Goal: Task Accomplishment & Management: Manage account settings

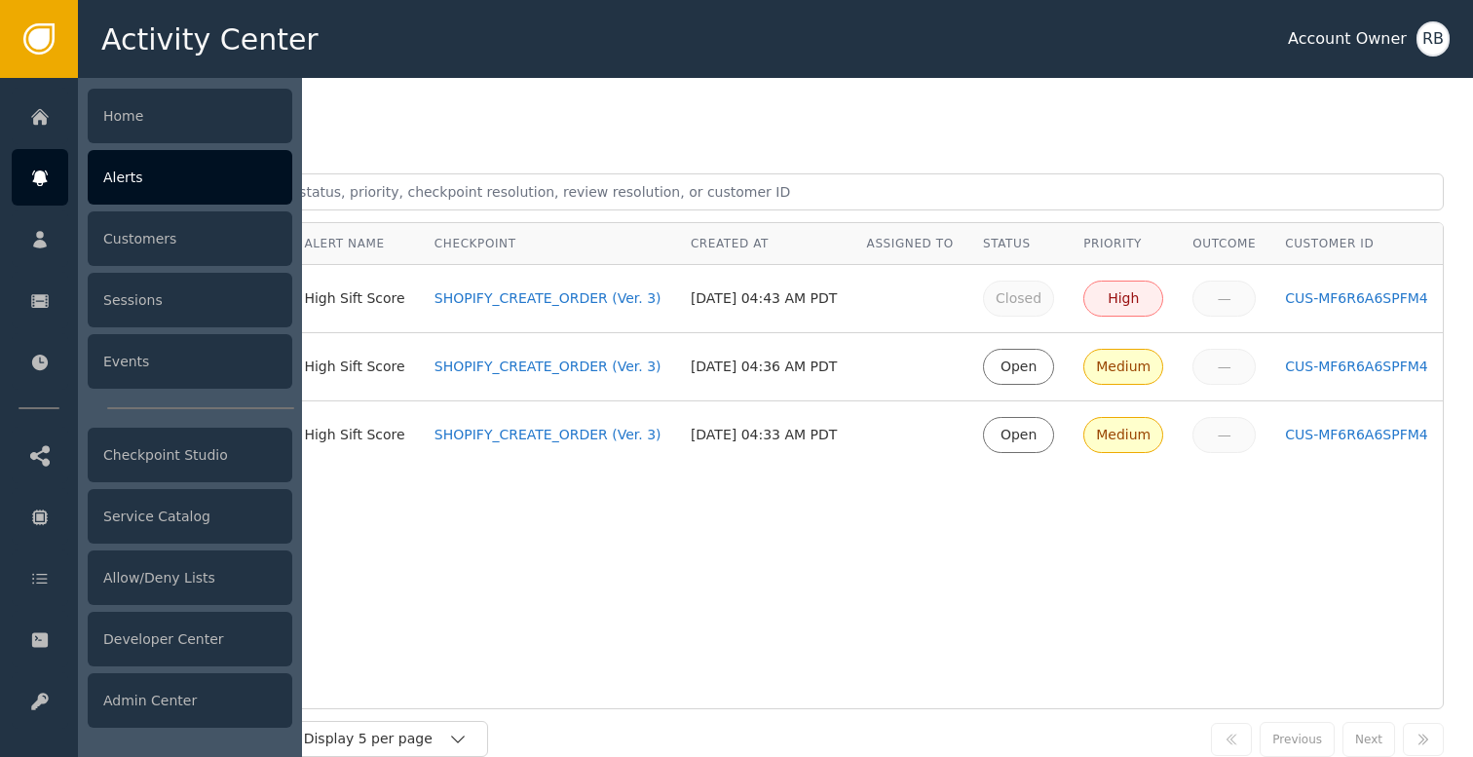
click at [44, 183] on icon at bounding box center [39, 178] width 19 height 21
click at [152, 178] on div "Alerts" at bounding box center [190, 177] width 205 height 55
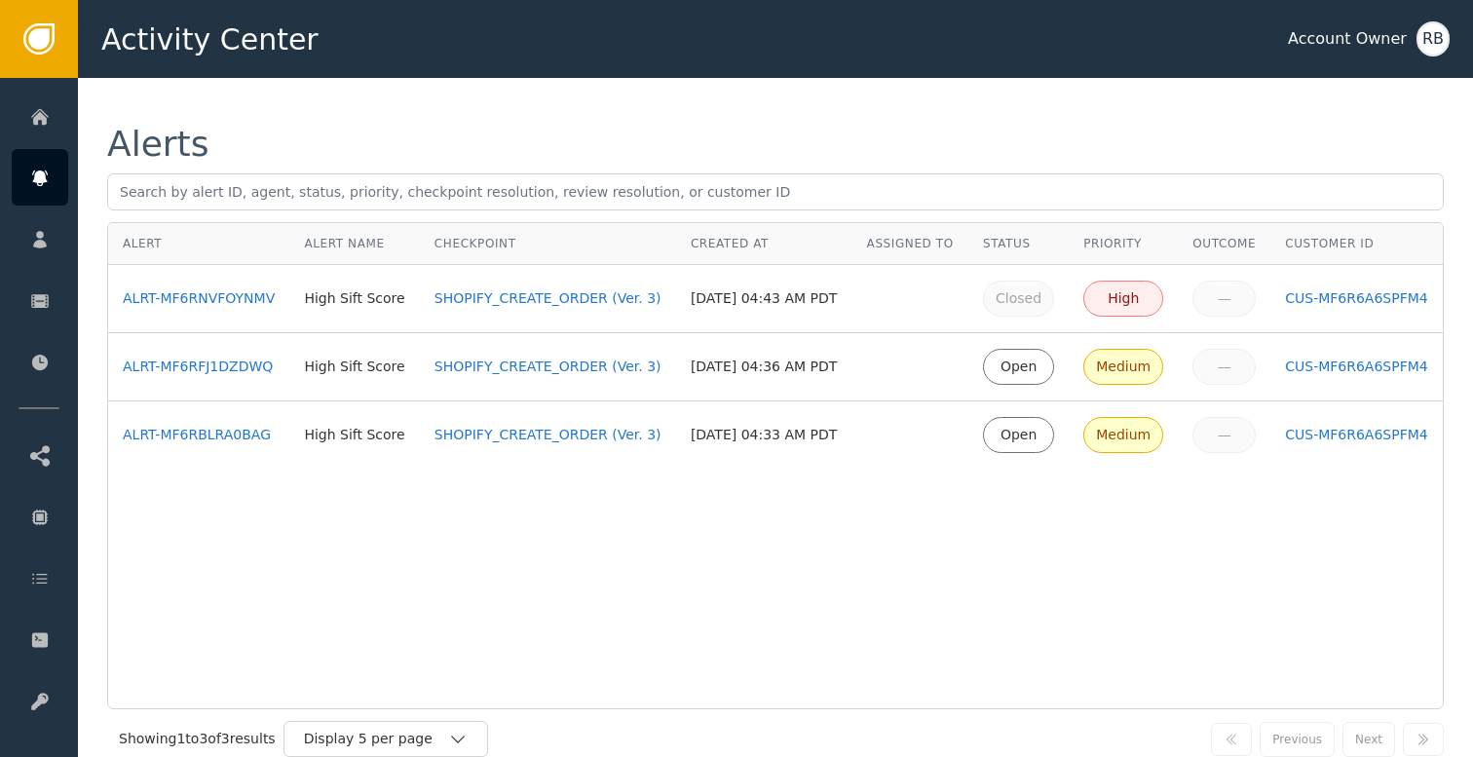
click at [546, 616] on div "Alert Alert Name Checkpoint Created At Assigned To Status Priority Outcome Cust…" at bounding box center [775, 465] width 1336 height 487
click at [722, 76] on div "Activity Center Account Owner RB" at bounding box center [775, 39] width 1395 height 78
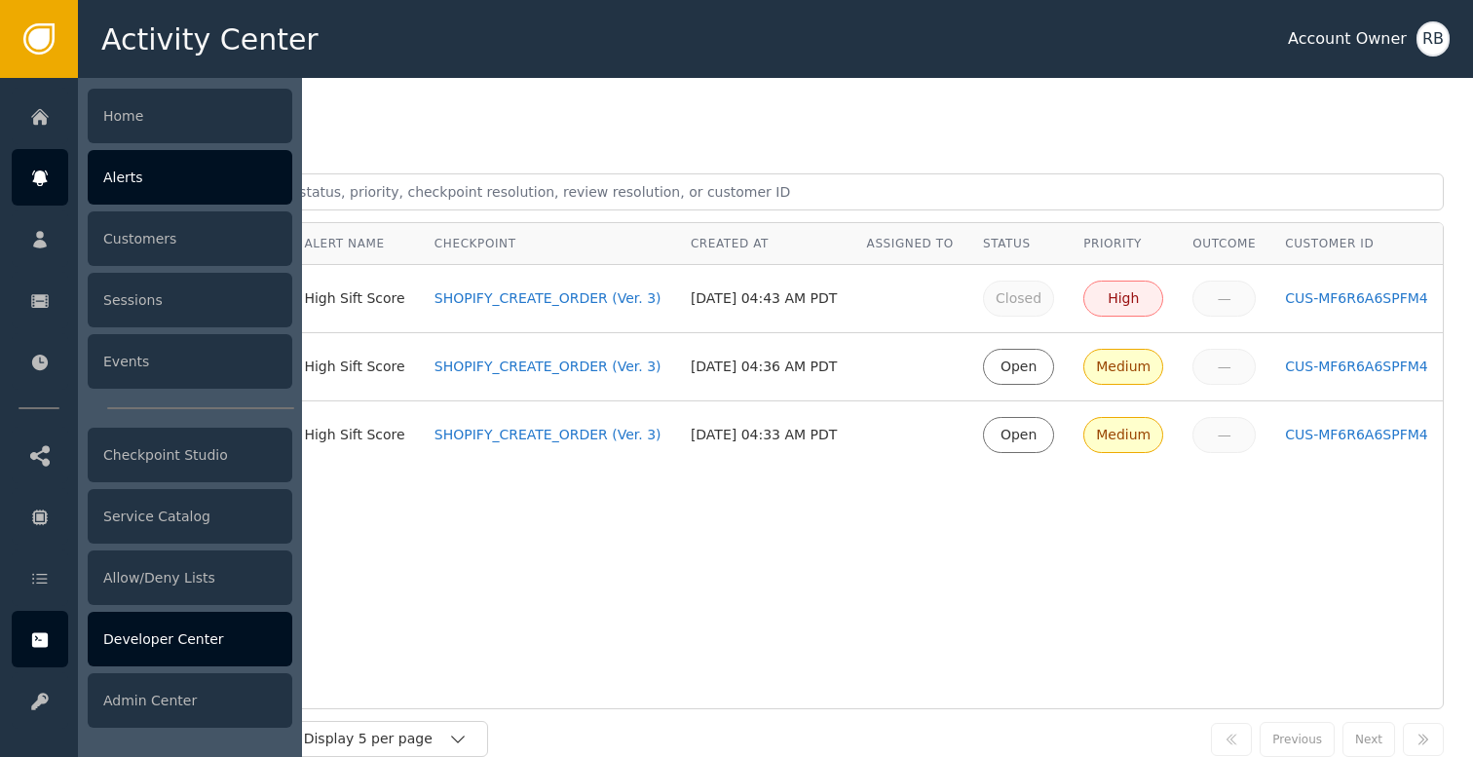
click at [145, 638] on div "Developer Center" at bounding box center [190, 639] width 205 height 55
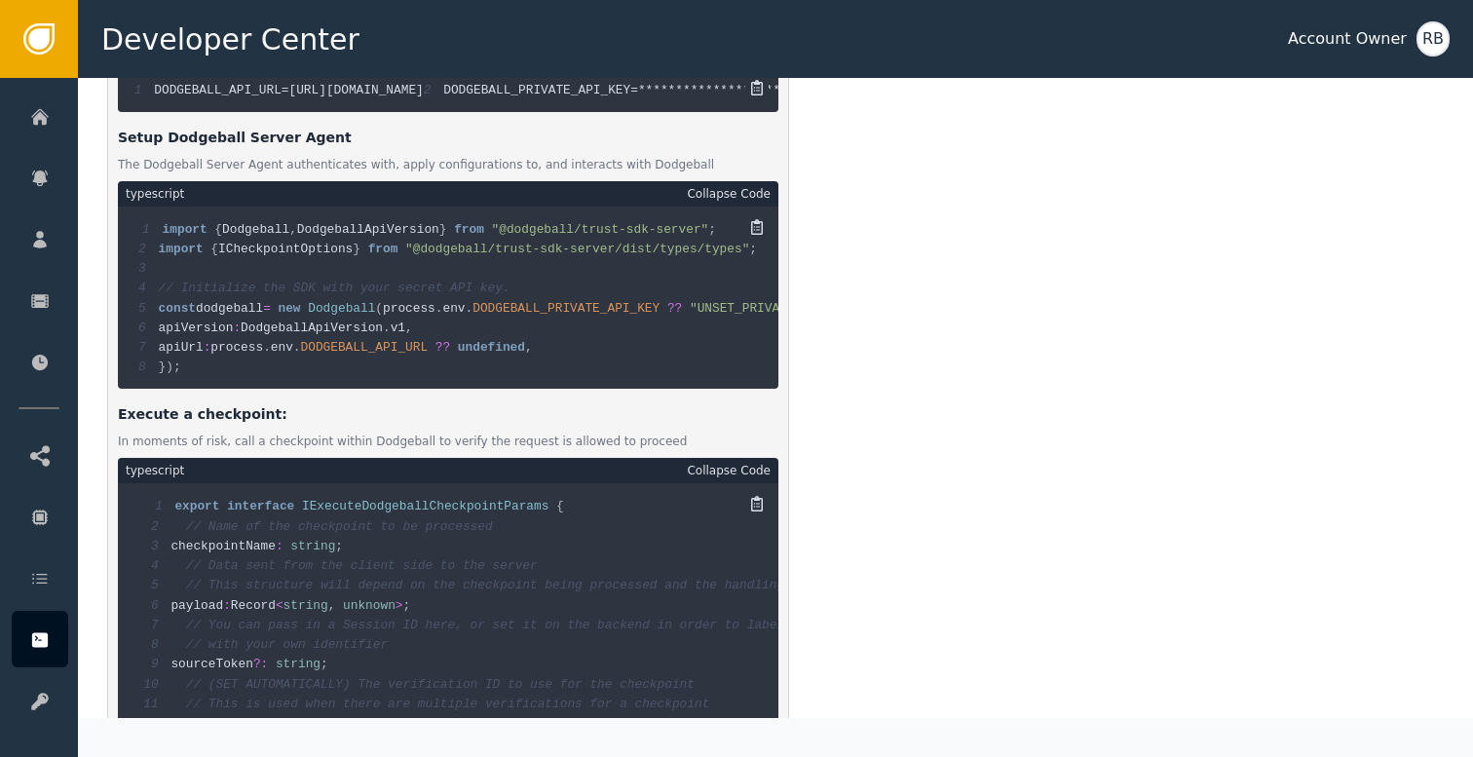
scroll to position [1025, 0]
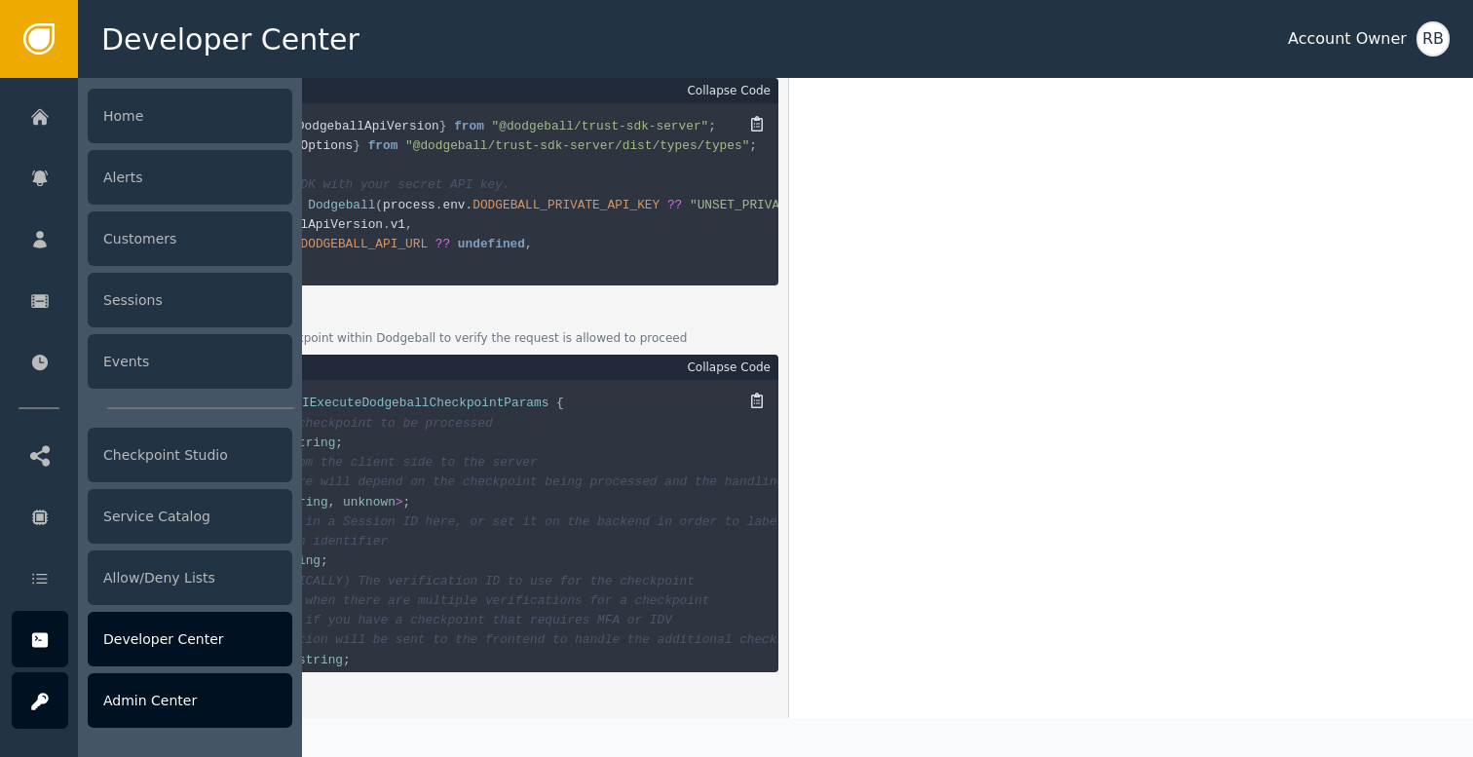
click at [155, 711] on div "Admin Center" at bounding box center [190, 700] width 205 height 55
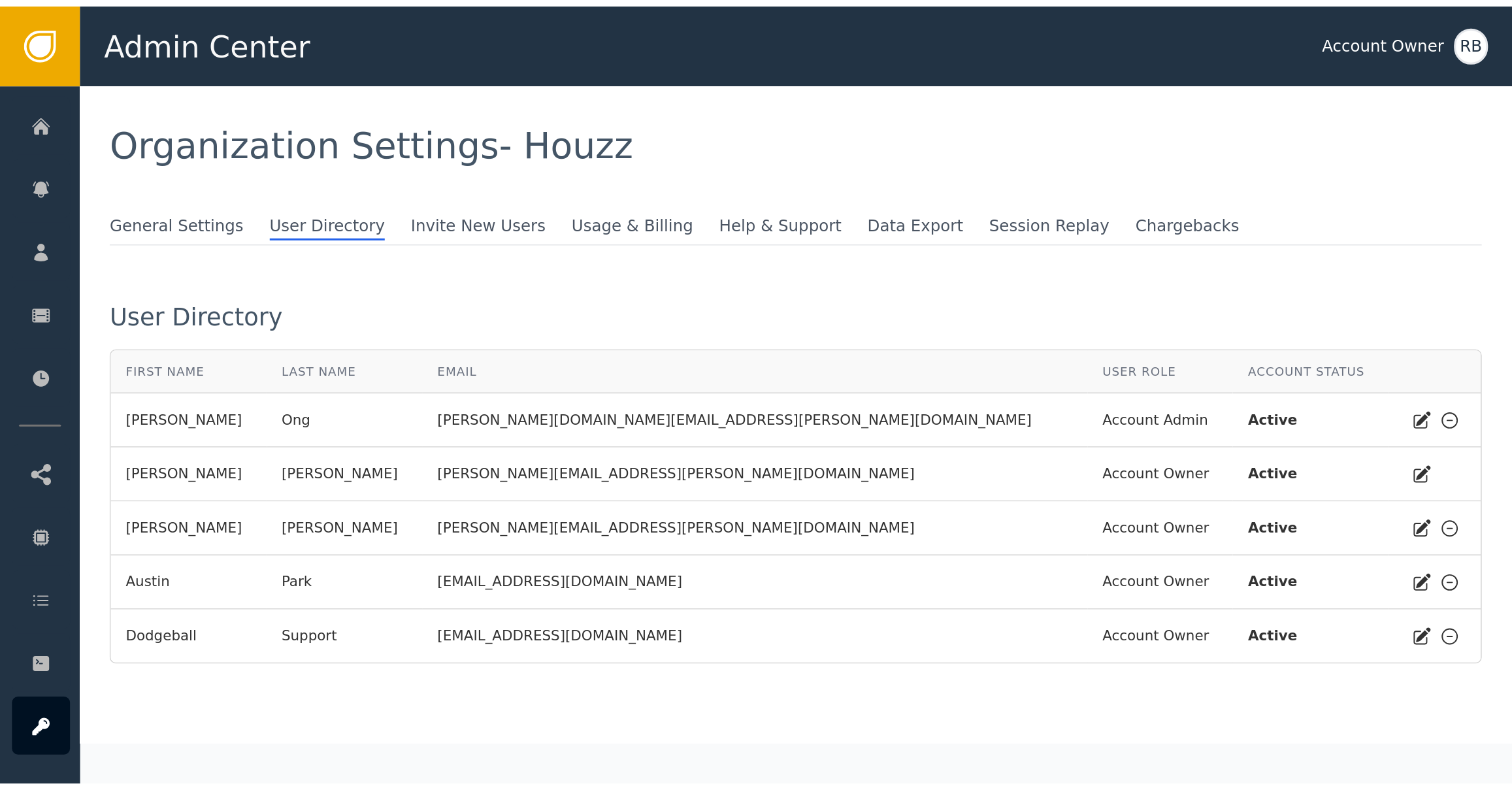
scroll to position [4, 0]
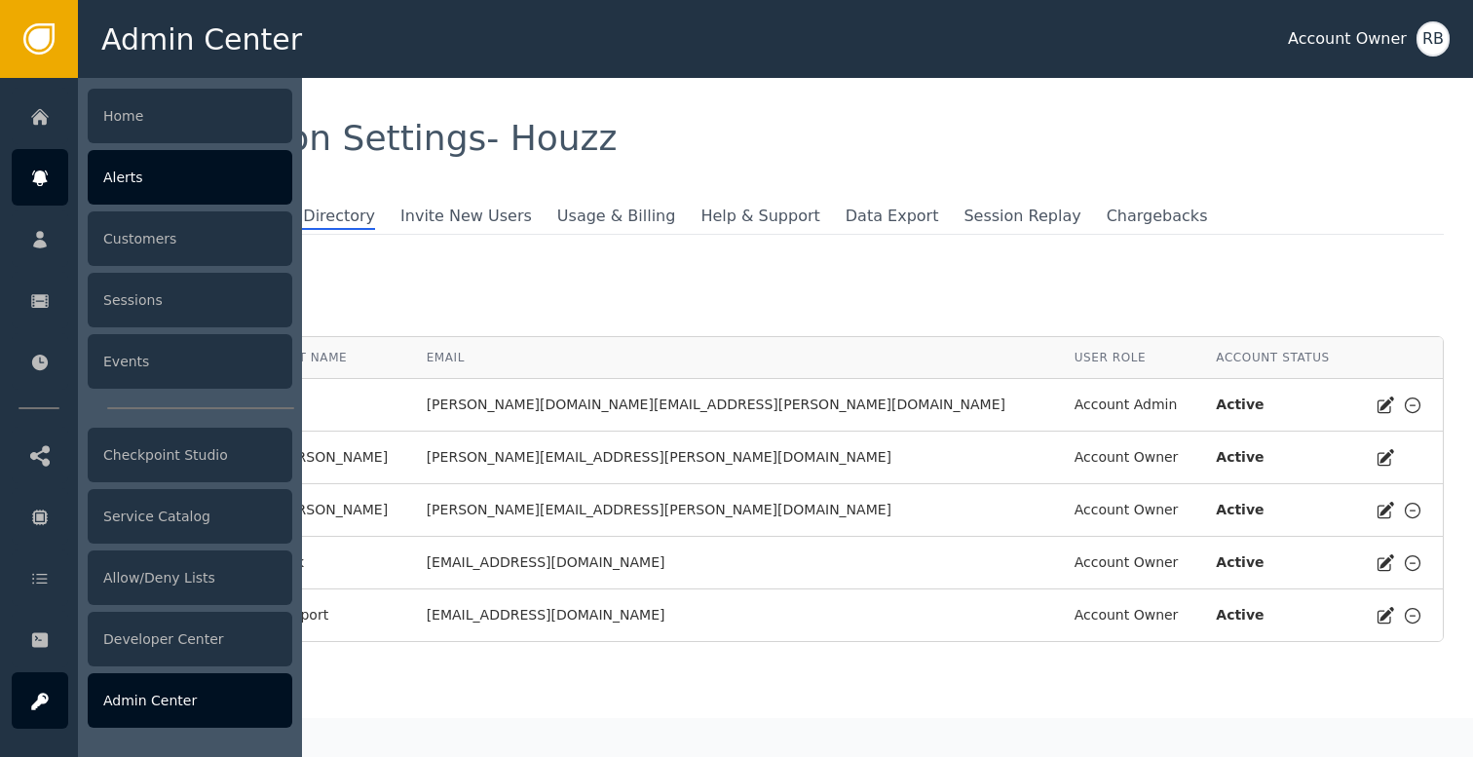
click at [47, 179] on icon at bounding box center [39, 178] width 19 height 21
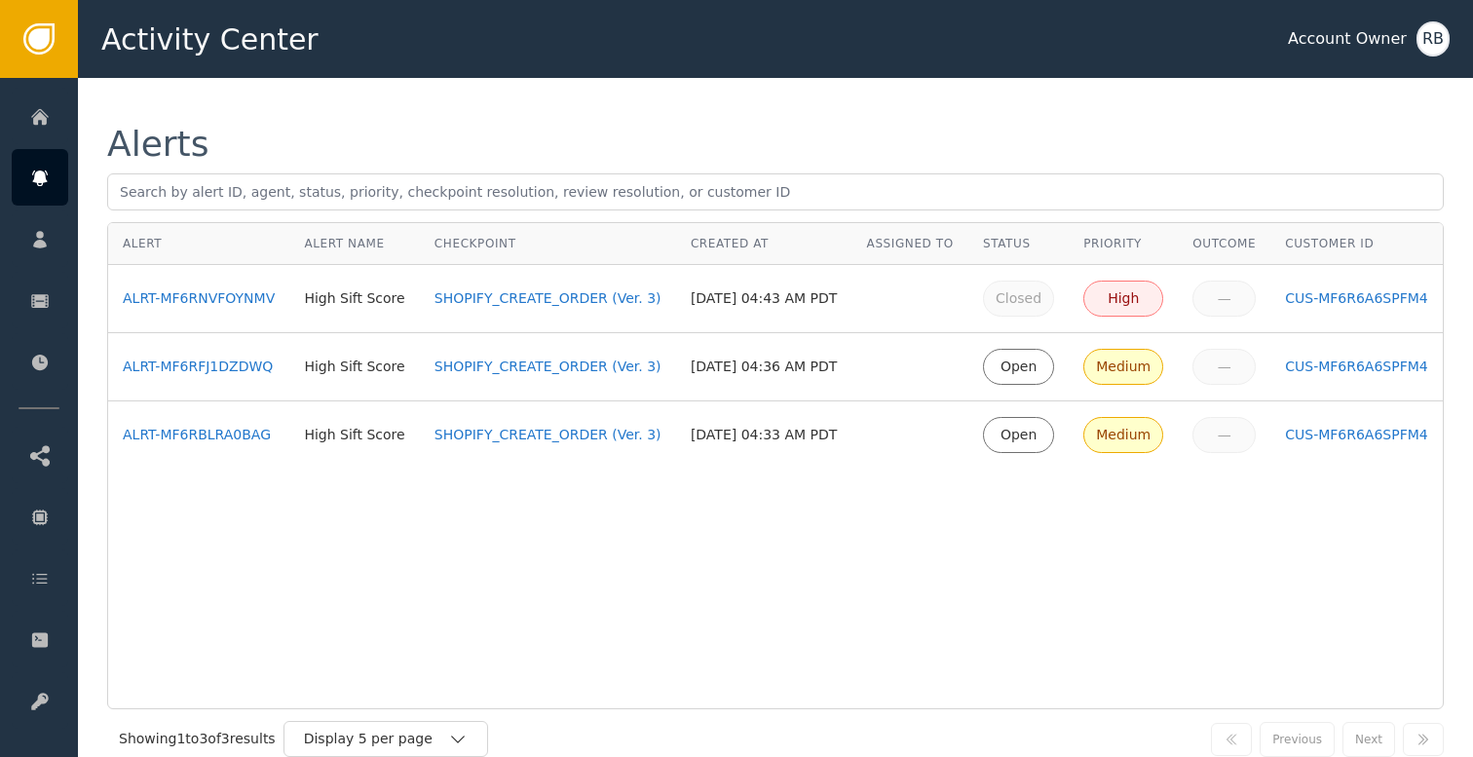
click at [813, 146] on div "Alerts" at bounding box center [775, 144] width 1336 height 35
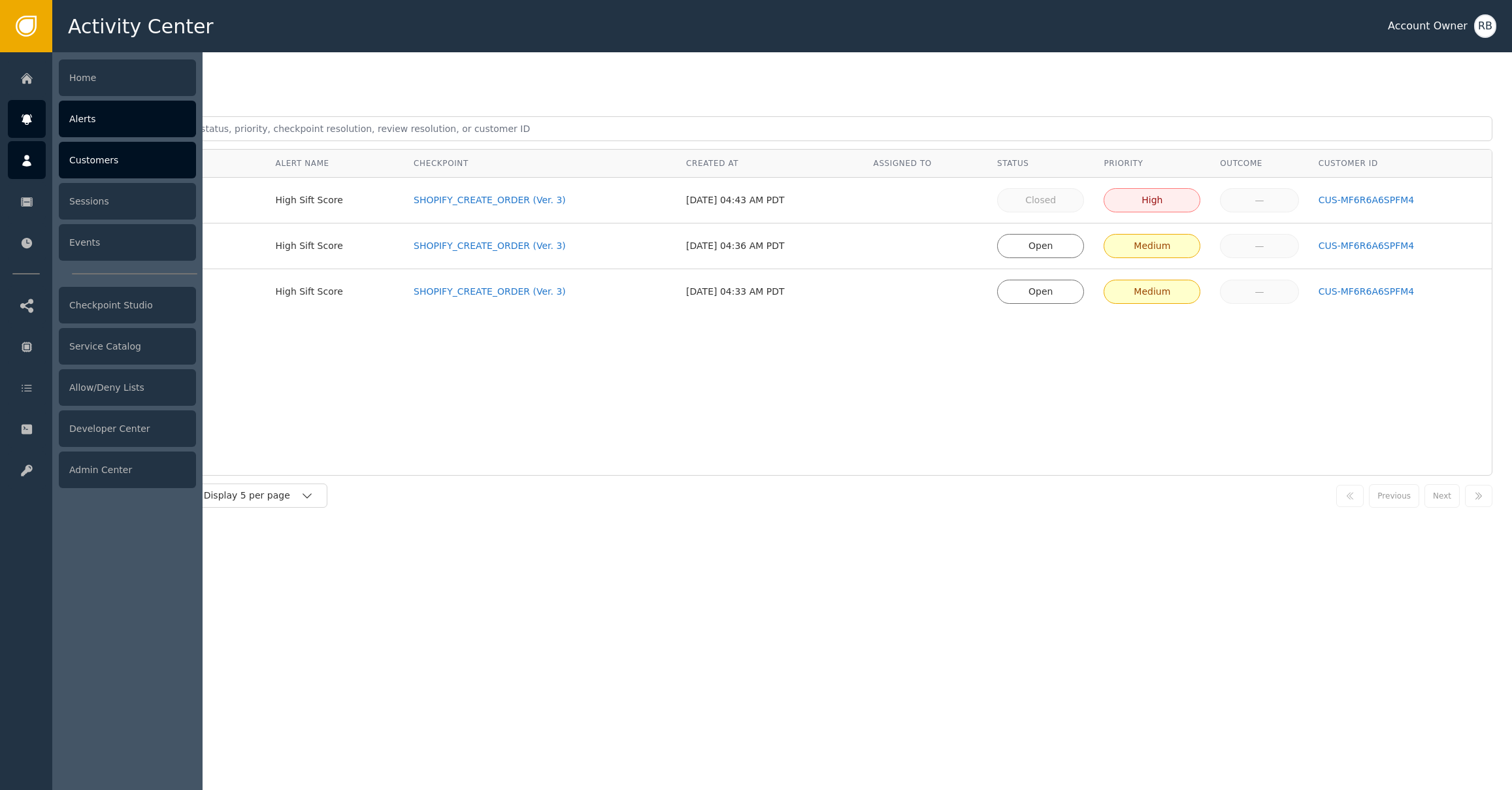
click at [142, 173] on div "Customers" at bounding box center [127, 160] width 138 height 37
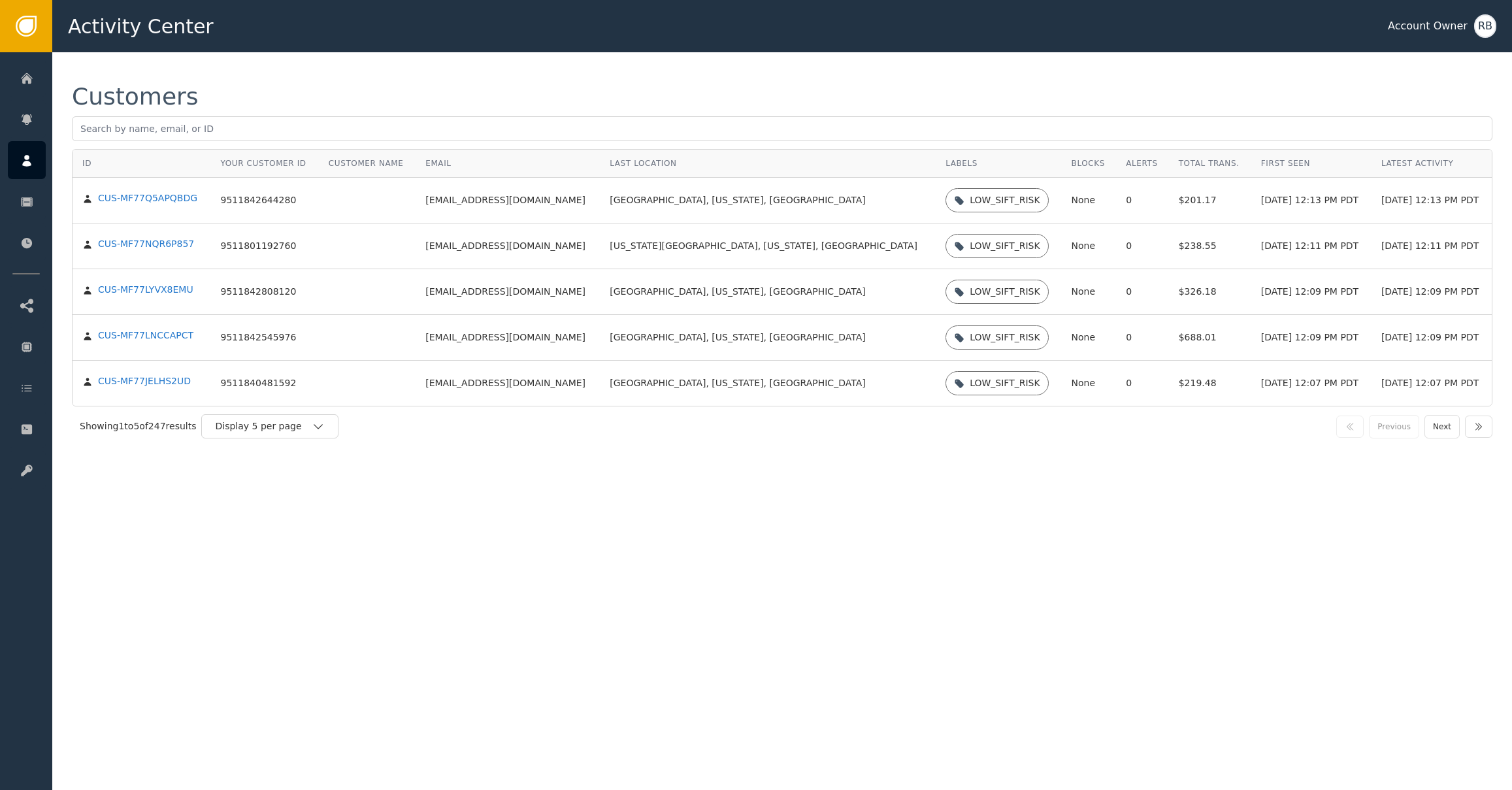
drag, startPoint x: 439, startPoint y: 459, endPoint x: 411, endPoint y: 456, distance: 28.2
click at [439, 459] on div "Customers ID Your Customer ID Customer Name Email Last Location Labels Blocks A…" at bounding box center [782, 266] width 1460 height 427
drag, startPoint x: 270, startPoint y: 427, endPoint x: 264, endPoint y: 425, distance: 6.3
click at [264, 425] on div "Display 5 per page" at bounding box center [263, 426] width 97 height 13
click at [276, 486] on div "Display 25 per page" at bounding box center [273, 480] width 105 height 13
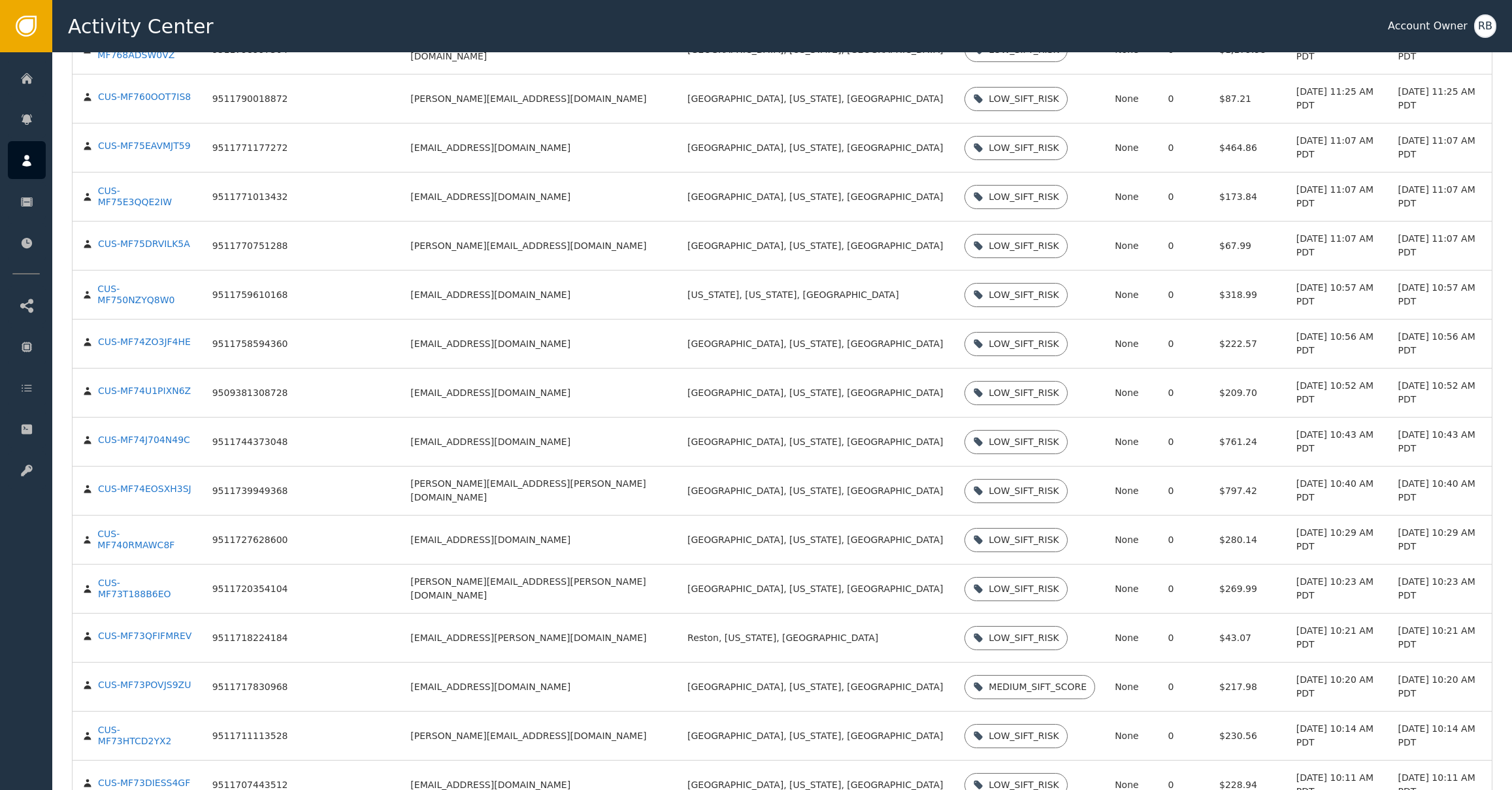
scroll to position [506, 0]
click at [486, 507] on td "[EMAIL_ADDRESS][DOMAIN_NAME]" at bounding box center [539, 688] width 277 height 49
click at [486, 507] on td "[EMAIL_ADDRESS][DOMAIN_NAME]" at bounding box center [539, 688] width 277 height 49
copy td "[EMAIL_ADDRESS][DOMAIN_NAME]"
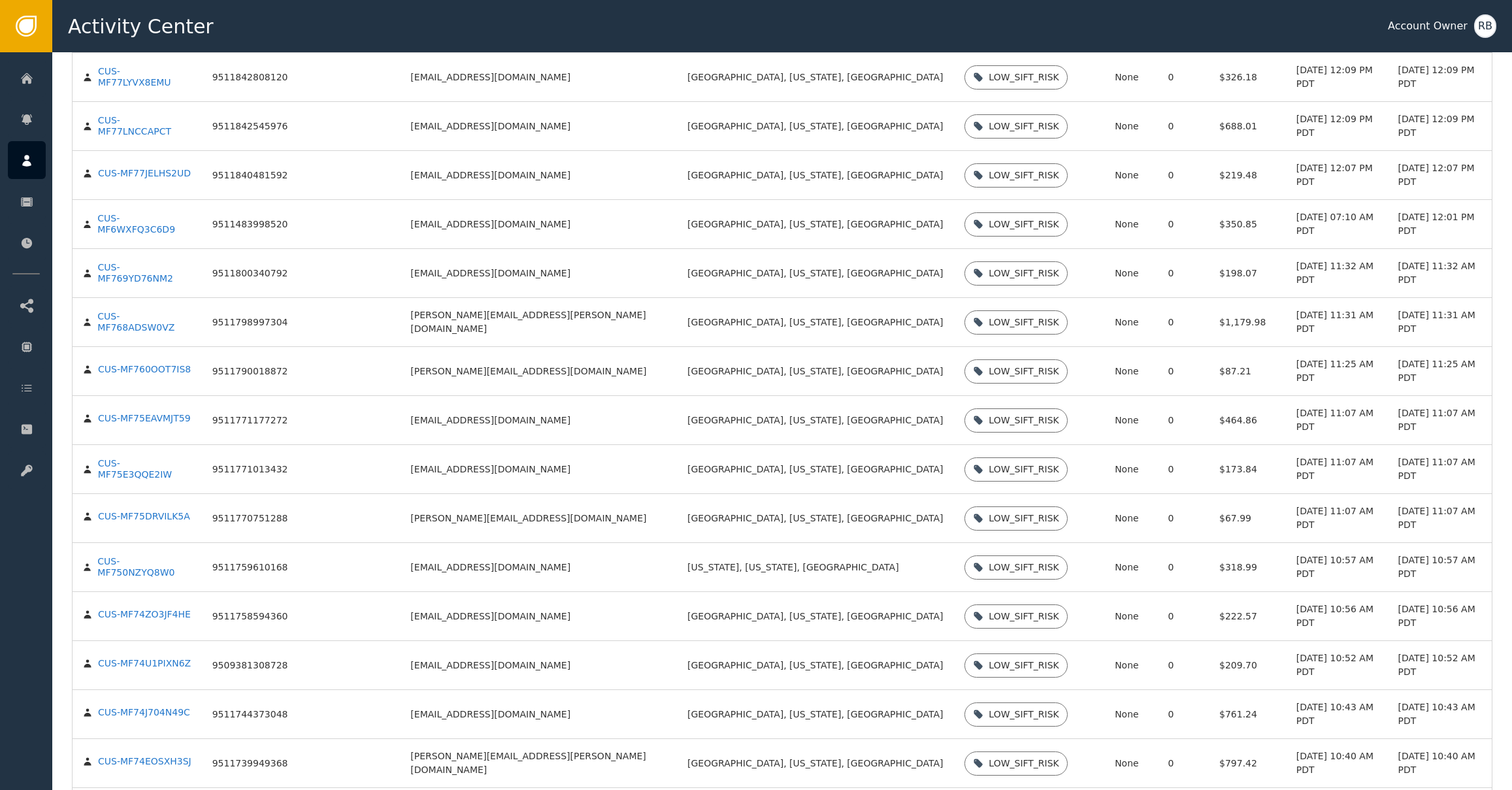
scroll to position [188, 0]
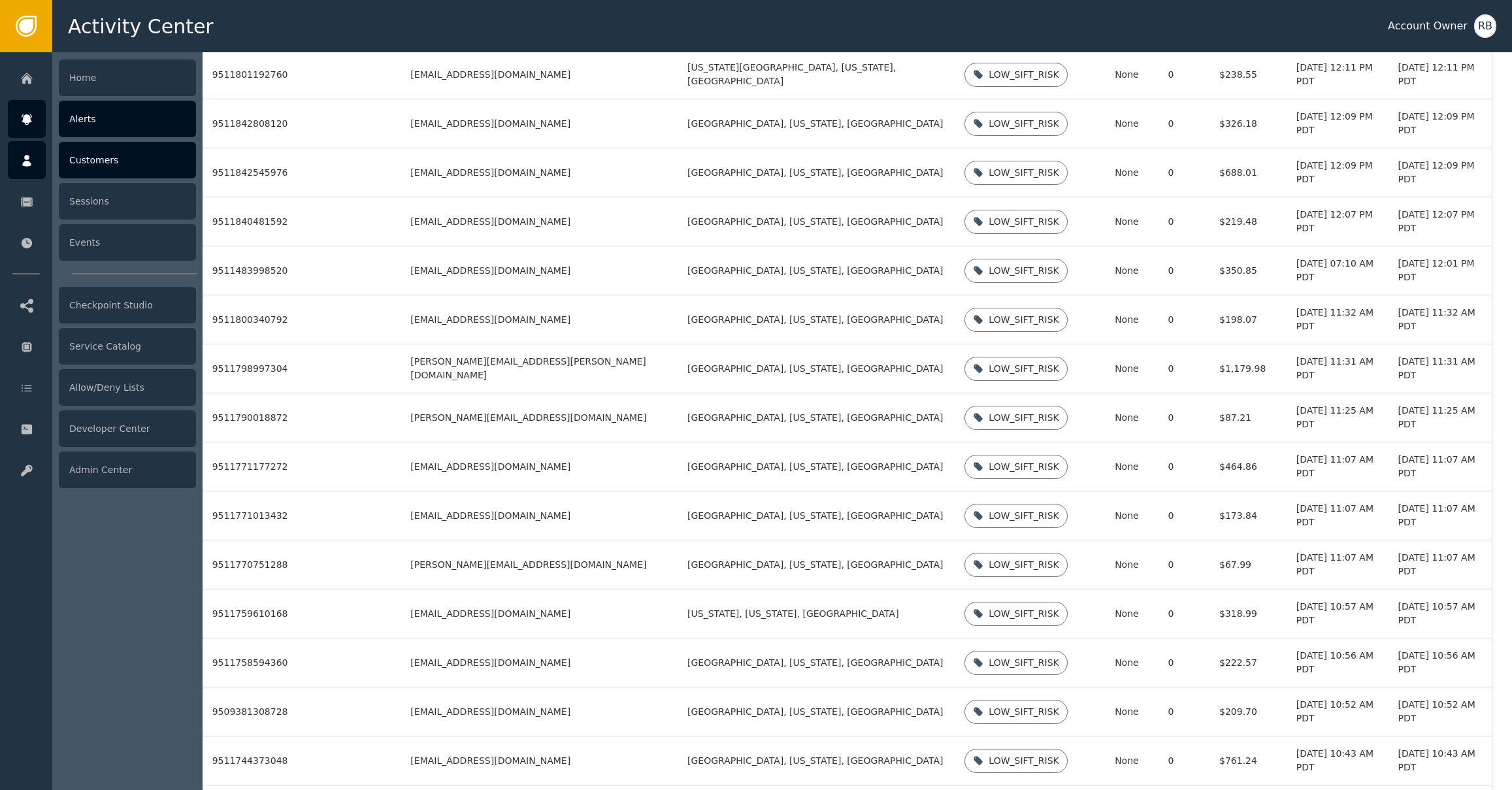
click at [89, 115] on div "Alerts" at bounding box center [127, 119] width 138 height 37
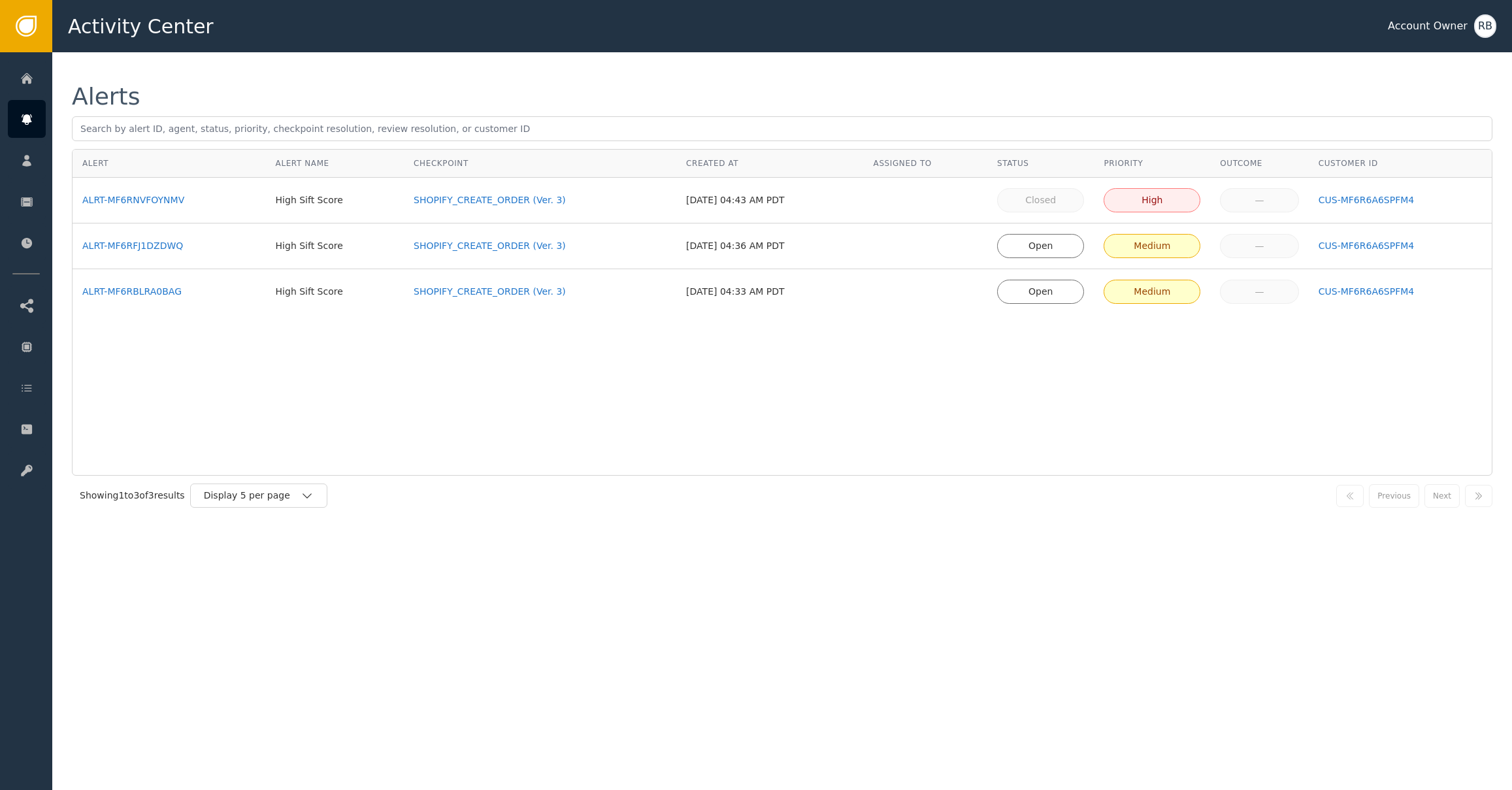
click at [681, 375] on div "Alert Alert Name Checkpoint Created At Assigned To Status Priority Outcome Cust…" at bounding box center [781, 312] width 1420 height 327
click at [987, 32] on div "RB" at bounding box center [1484, 25] width 22 height 23
click at [987, 32] on div "Activity Center Account Owner RB Profile Personal Information Security Organiza…" at bounding box center [782, 26] width 1460 height 52
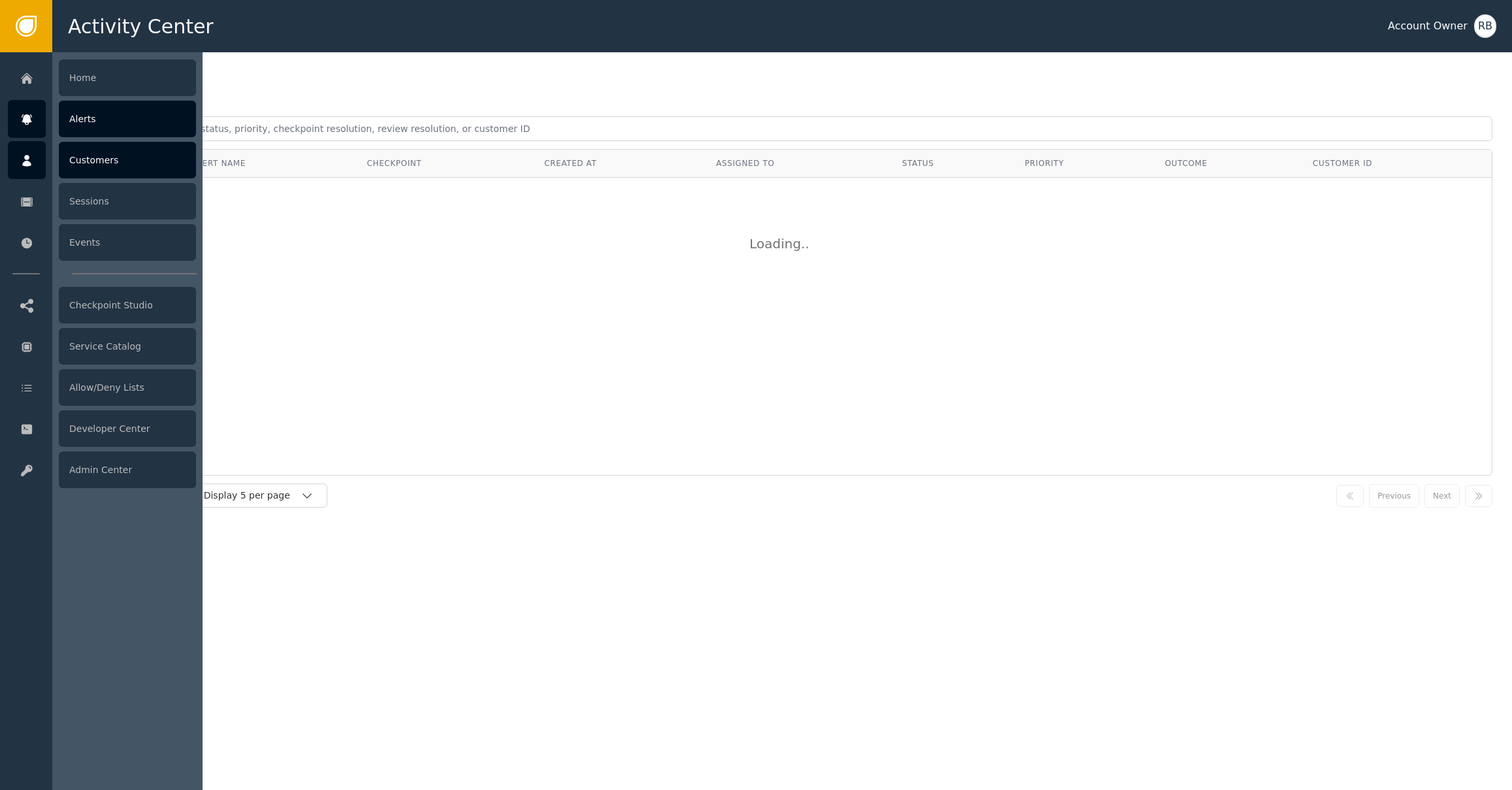
click at [29, 146] on div at bounding box center [27, 160] width 38 height 38
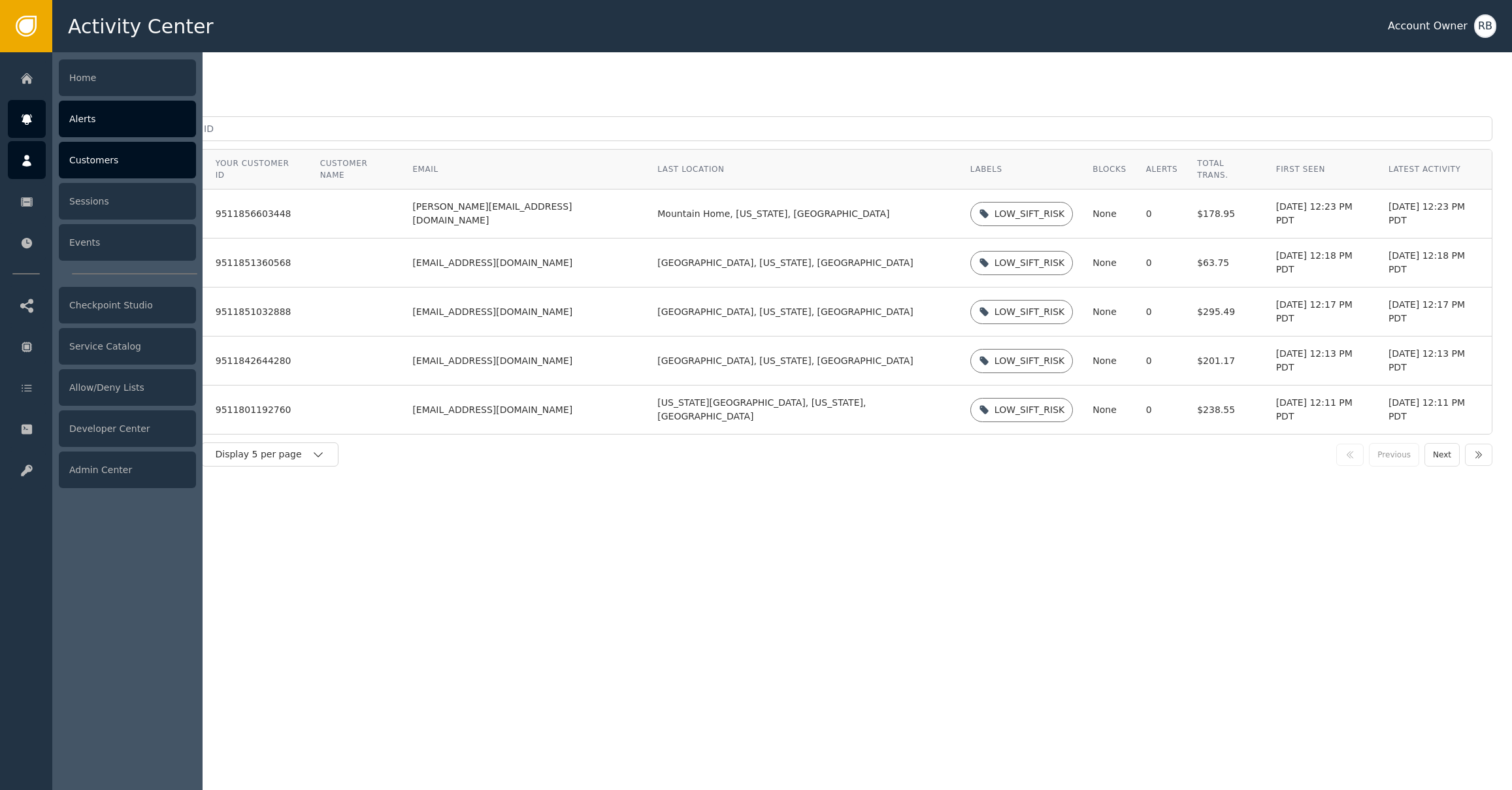
click at [28, 125] on icon at bounding box center [26, 119] width 13 height 14
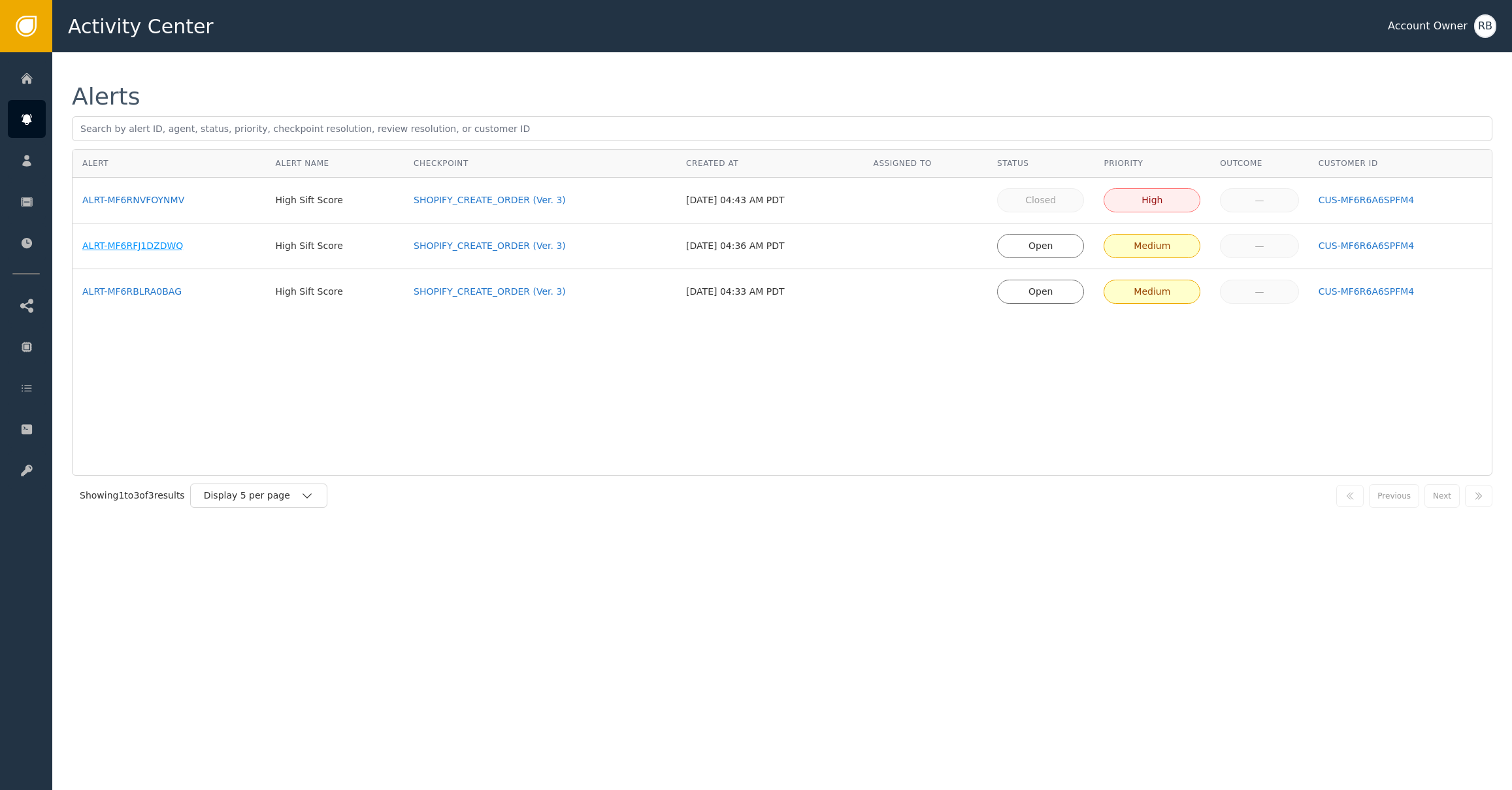
click at [126, 243] on div "ALRT-MF6RFJ1DZDWQ" at bounding box center [169, 245] width 174 height 13
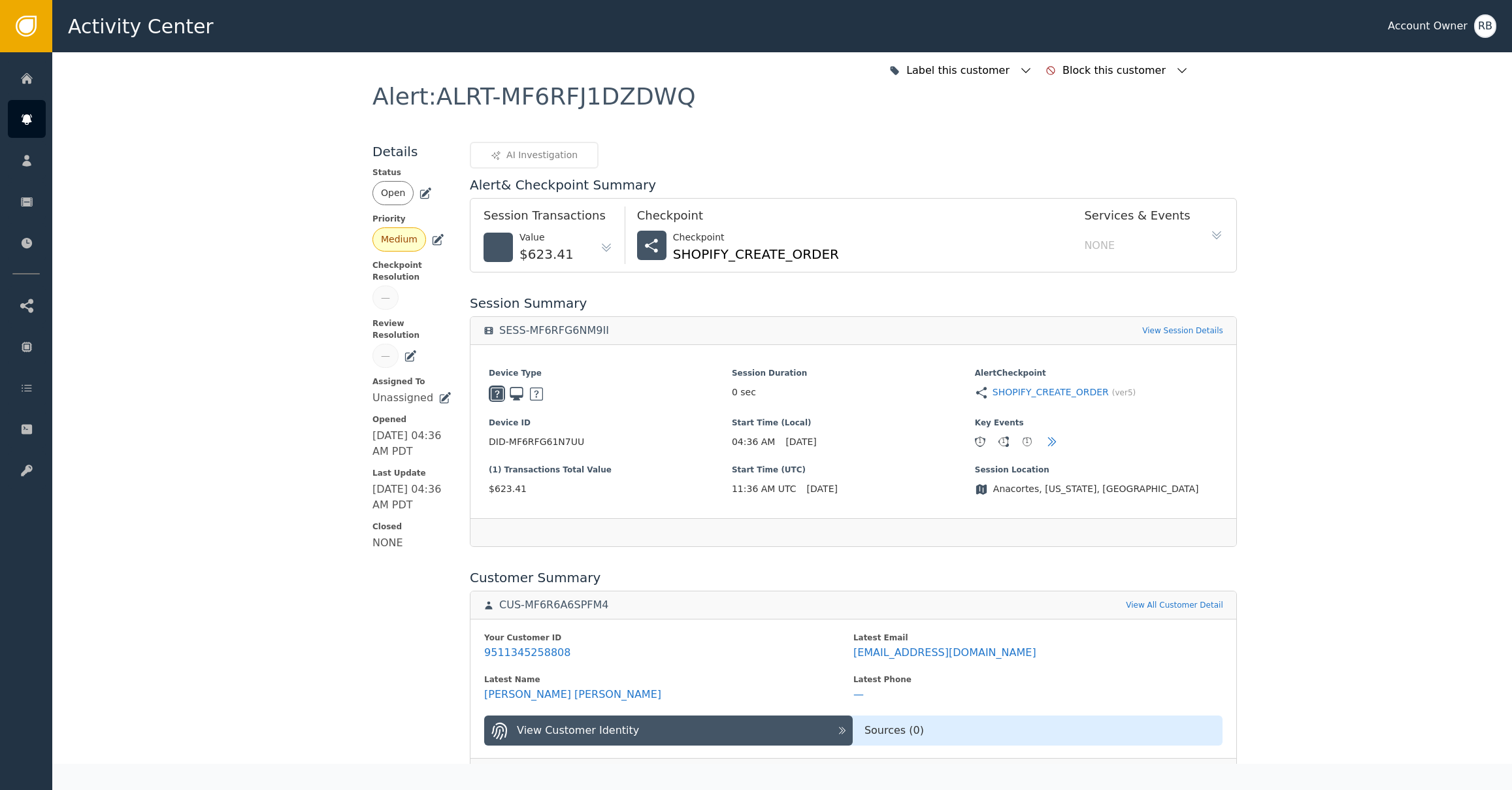
click at [391, 194] on div "Open" at bounding box center [393, 193] width 24 height 13
click at [426, 195] on icon at bounding box center [425, 193] width 13 height 13
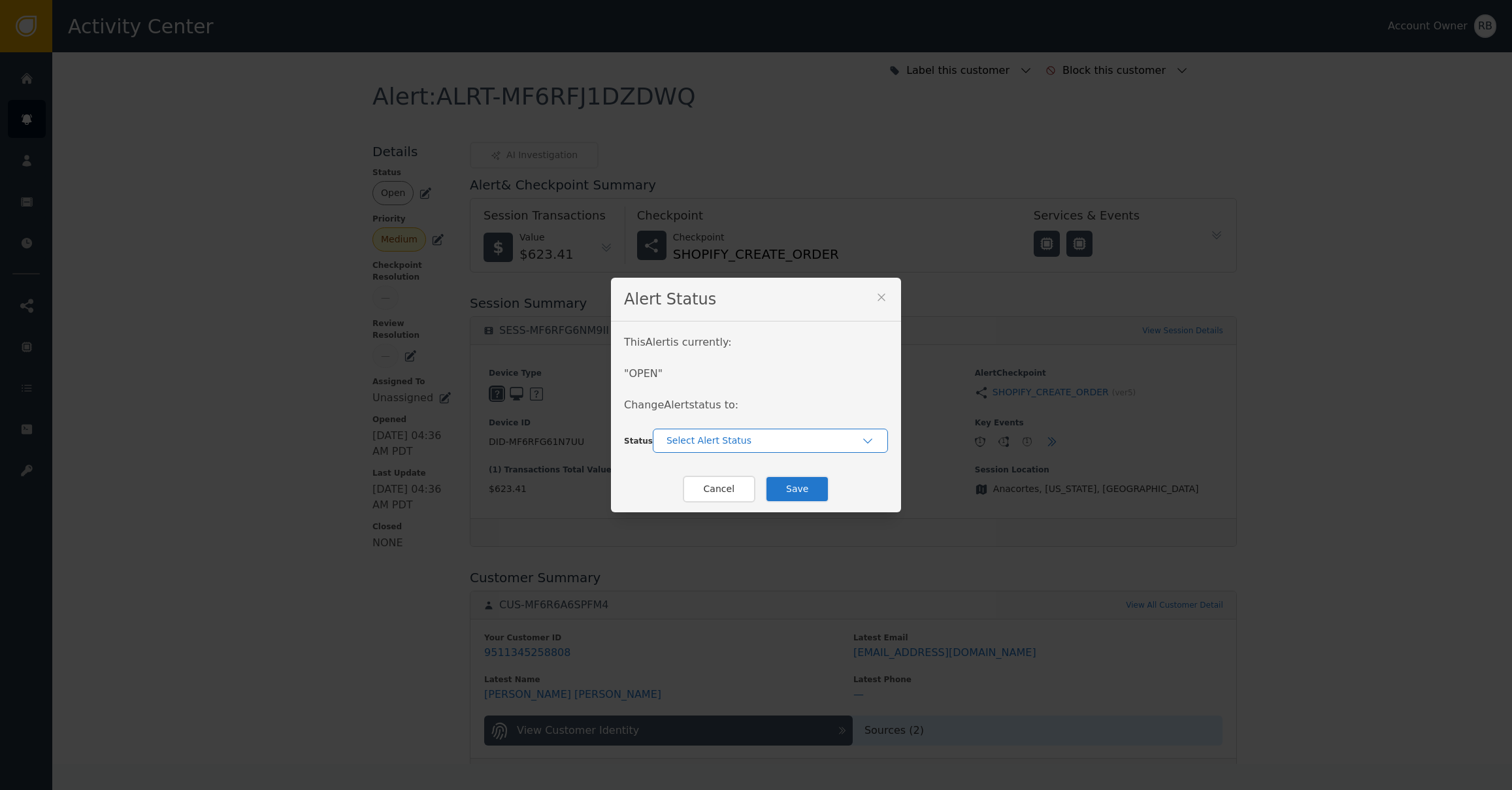
drag, startPoint x: 716, startPoint y: 439, endPoint x: 716, endPoint y: 449, distance: 10.0
click at [716, 439] on div "Select Alert Status" at bounding box center [763, 441] width 195 height 13
click at [711, 494] on div "Closed" at bounding box center [770, 495] width 209 height 13
click at [781, 488] on button "Save" at bounding box center [797, 489] width 64 height 27
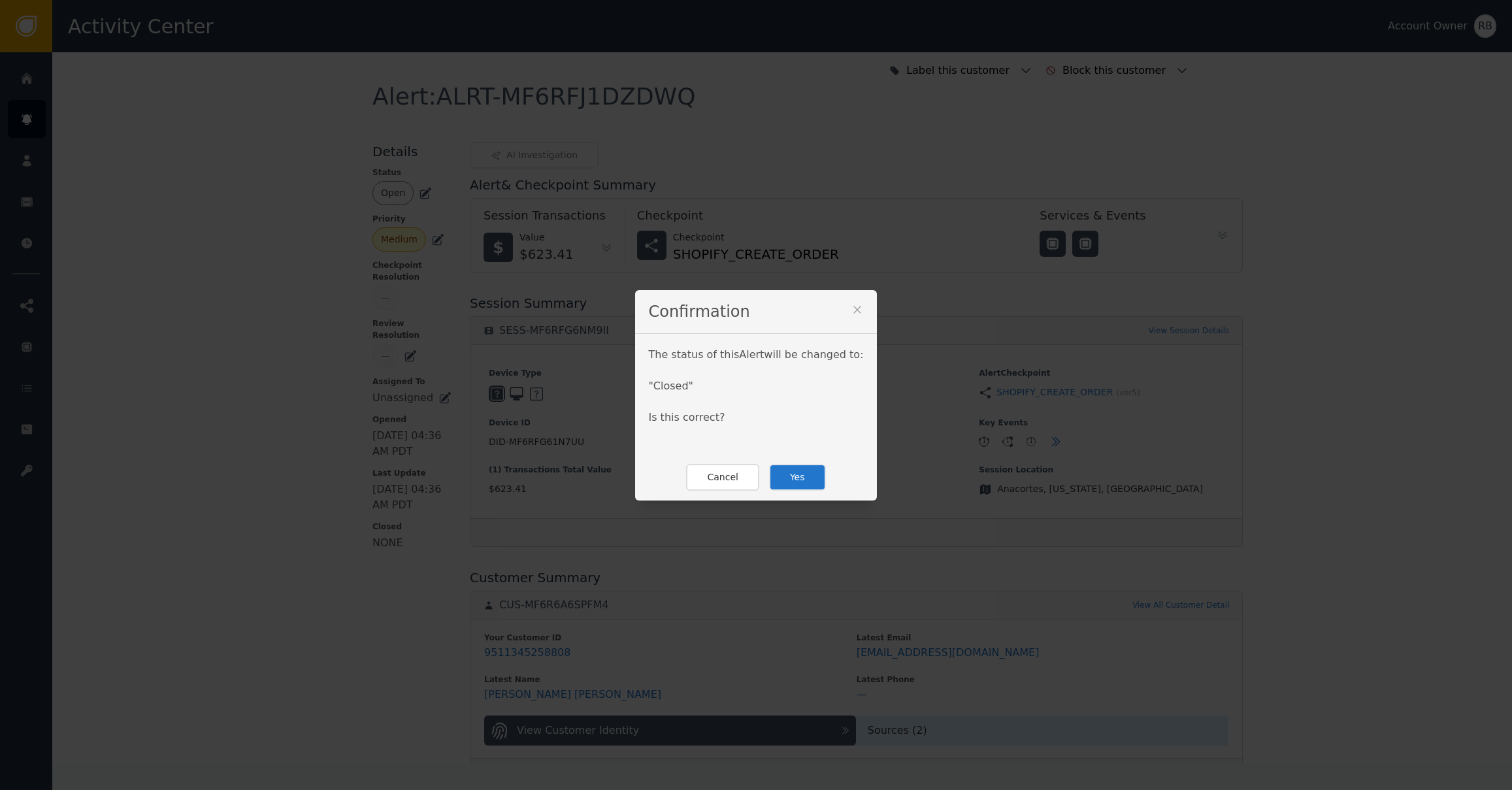
click at [822, 488] on button "Yes" at bounding box center [797, 477] width 57 height 27
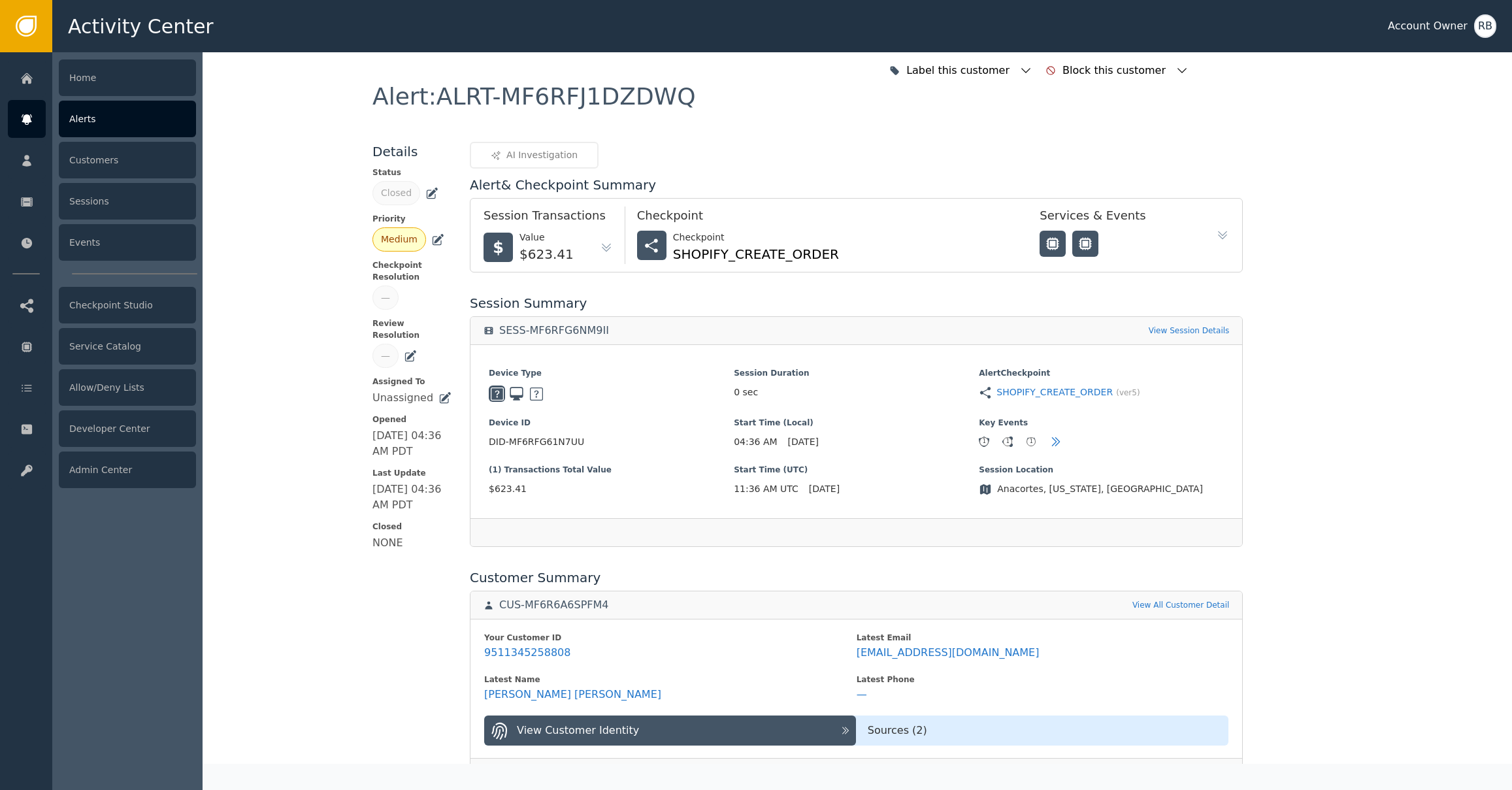
click at [31, 121] on icon at bounding box center [26, 119] width 10 height 11
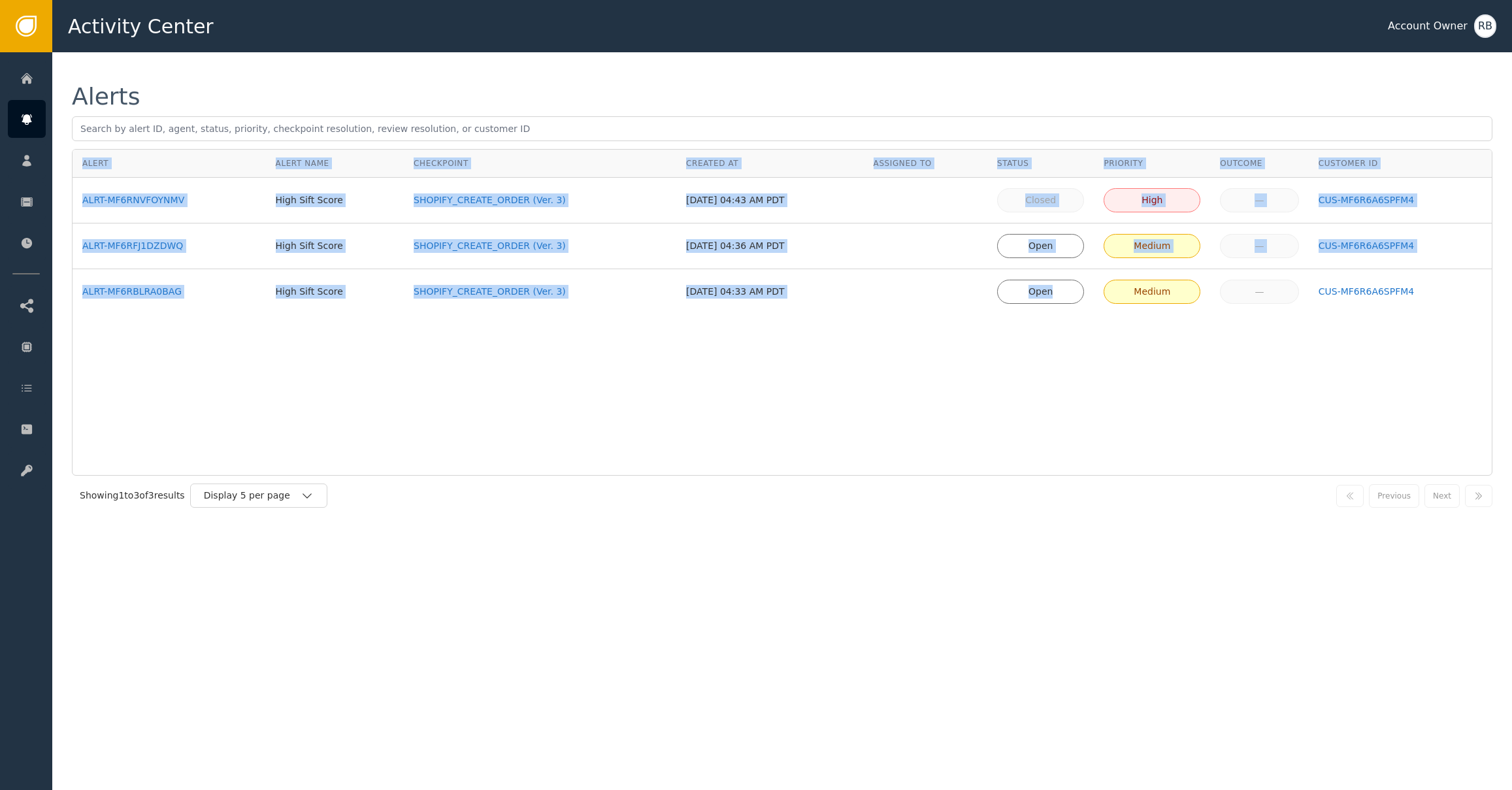
drag, startPoint x: 1052, startPoint y: 298, endPoint x: 146, endPoint y: 350, distance: 907.5
click at [156, 356] on div "Alert Alert Name Checkpoint Created At Assigned To Status Priority Outcome Cust…" at bounding box center [781, 312] width 1420 height 327
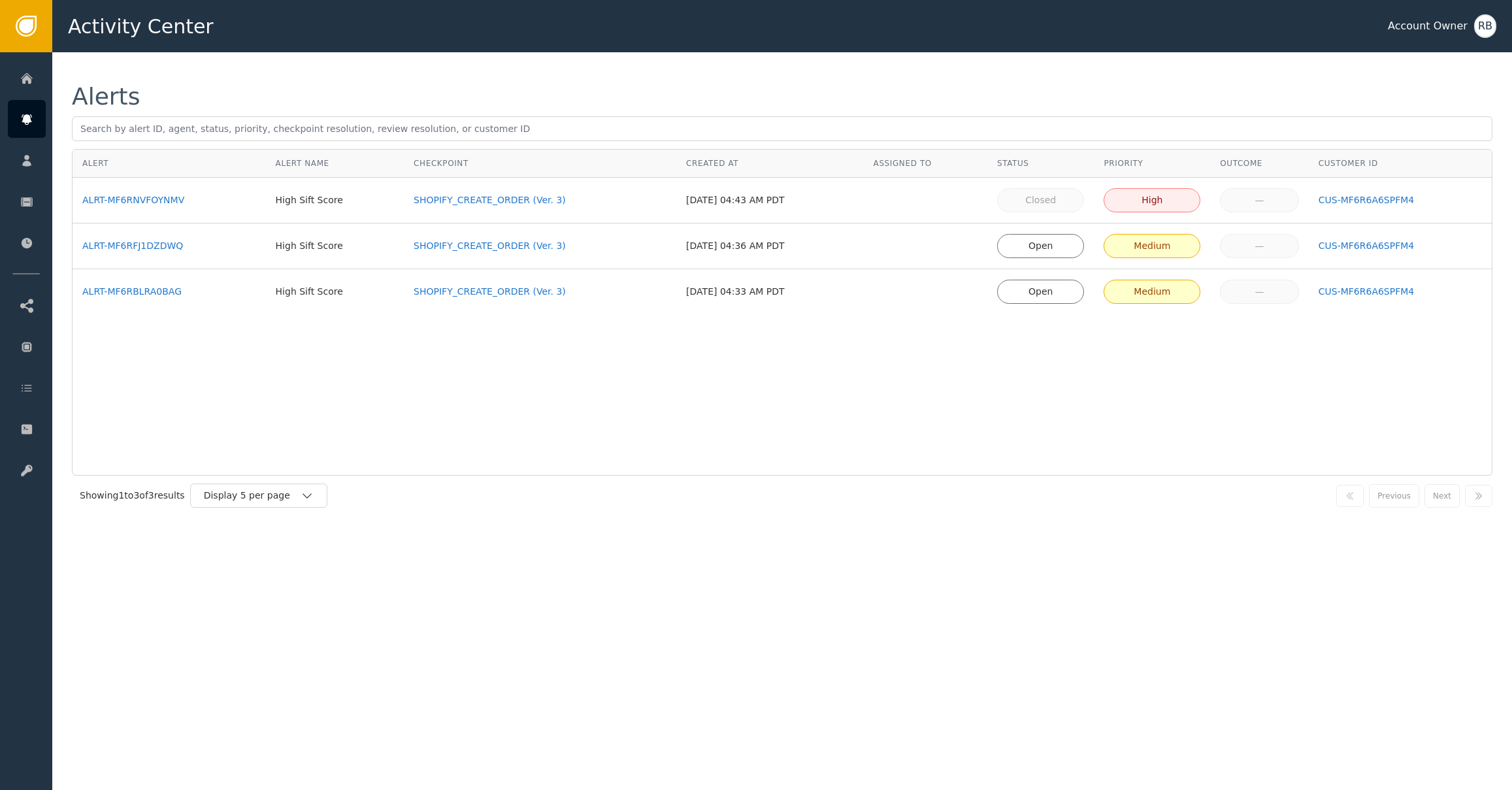
click at [165, 313] on td "ALRT-MF6RBLRA0BAG" at bounding box center [169, 291] width 193 height 45
click at [157, 293] on div "ALRT-MF6RBLRA0BAG" at bounding box center [169, 292] width 174 height 13
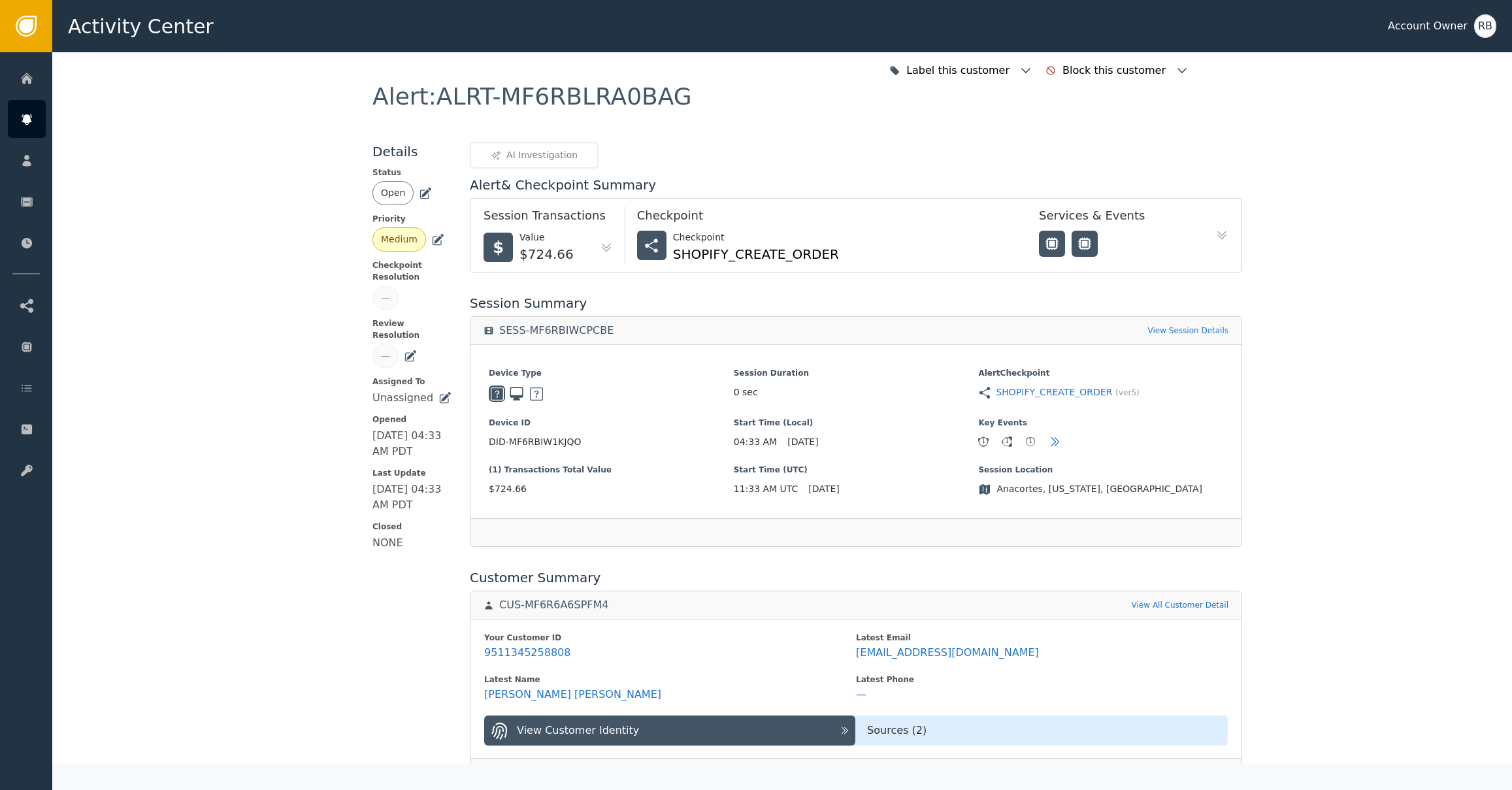
click at [425, 192] on icon at bounding box center [427, 192] width 9 height 9
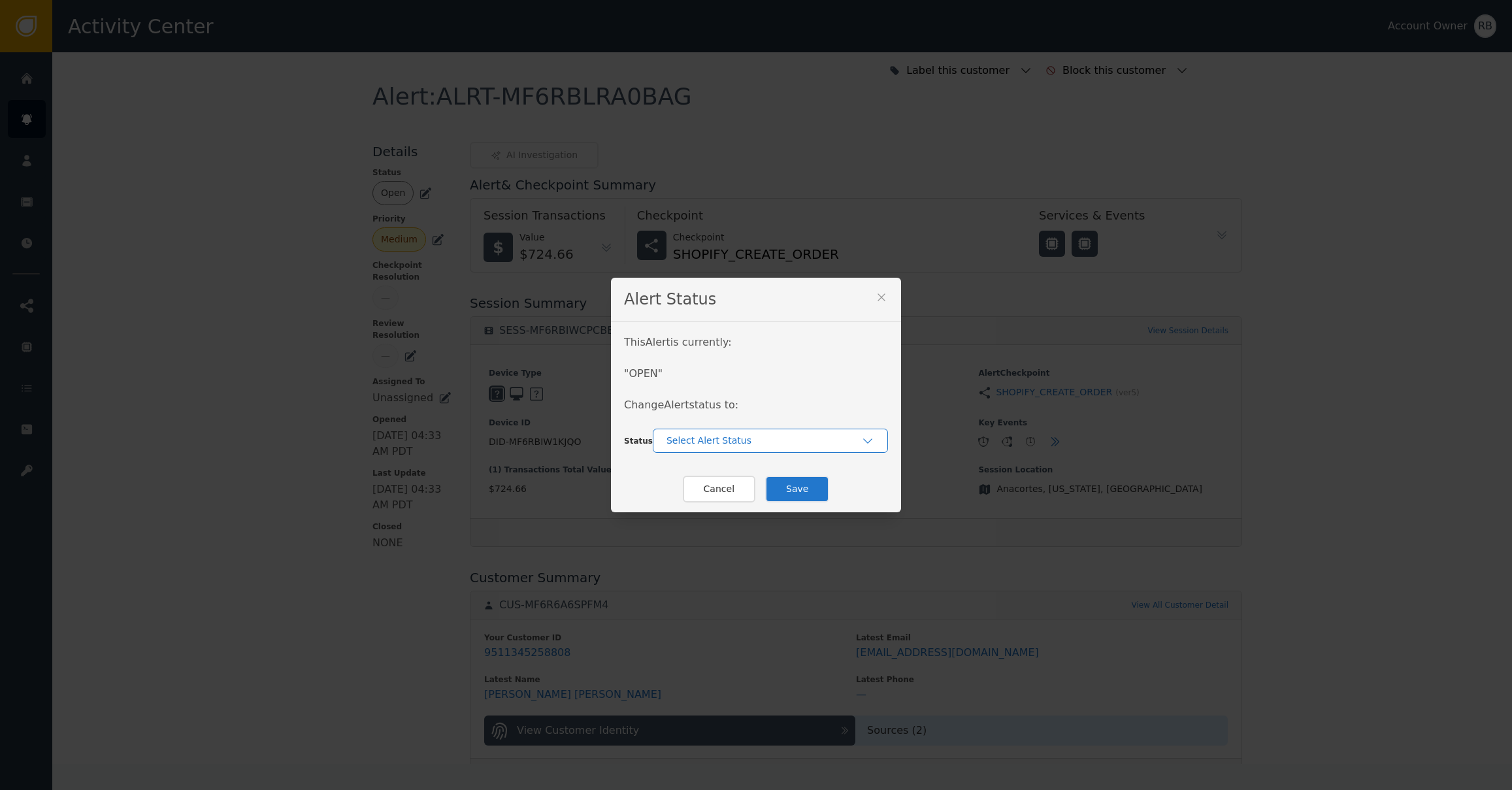
click at [765, 441] on div "Select Alert Status" at bounding box center [763, 441] width 195 height 13
click at [726, 490] on div "Closed" at bounding box center [770, 495] width 209 height 13
click at [791, 486] on button "Save" at bounding box center [797, 489] width 64 height 27
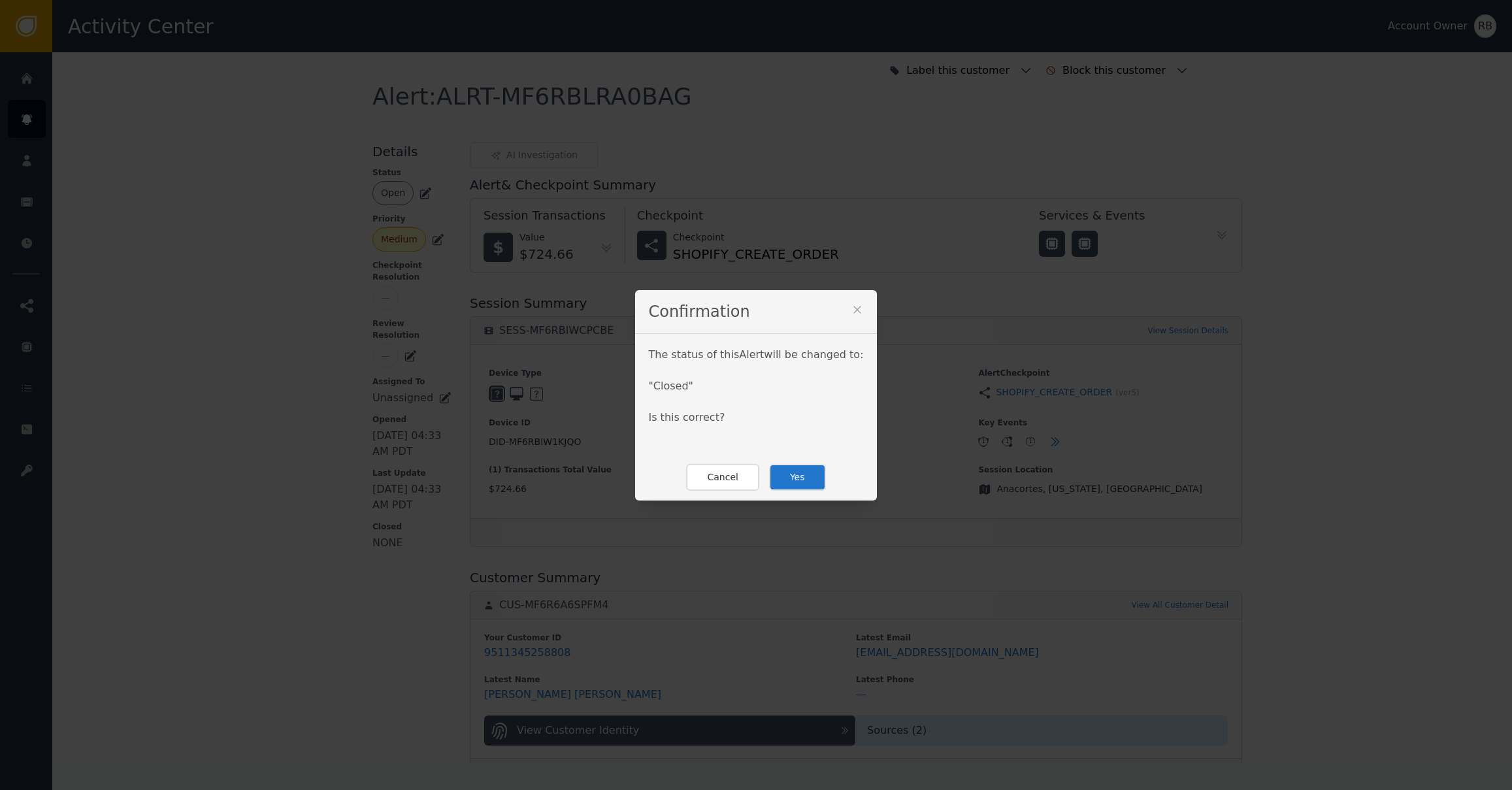
click at [805, 479] on button "Yes" at bounding box center [797, 477] width 57 height 27
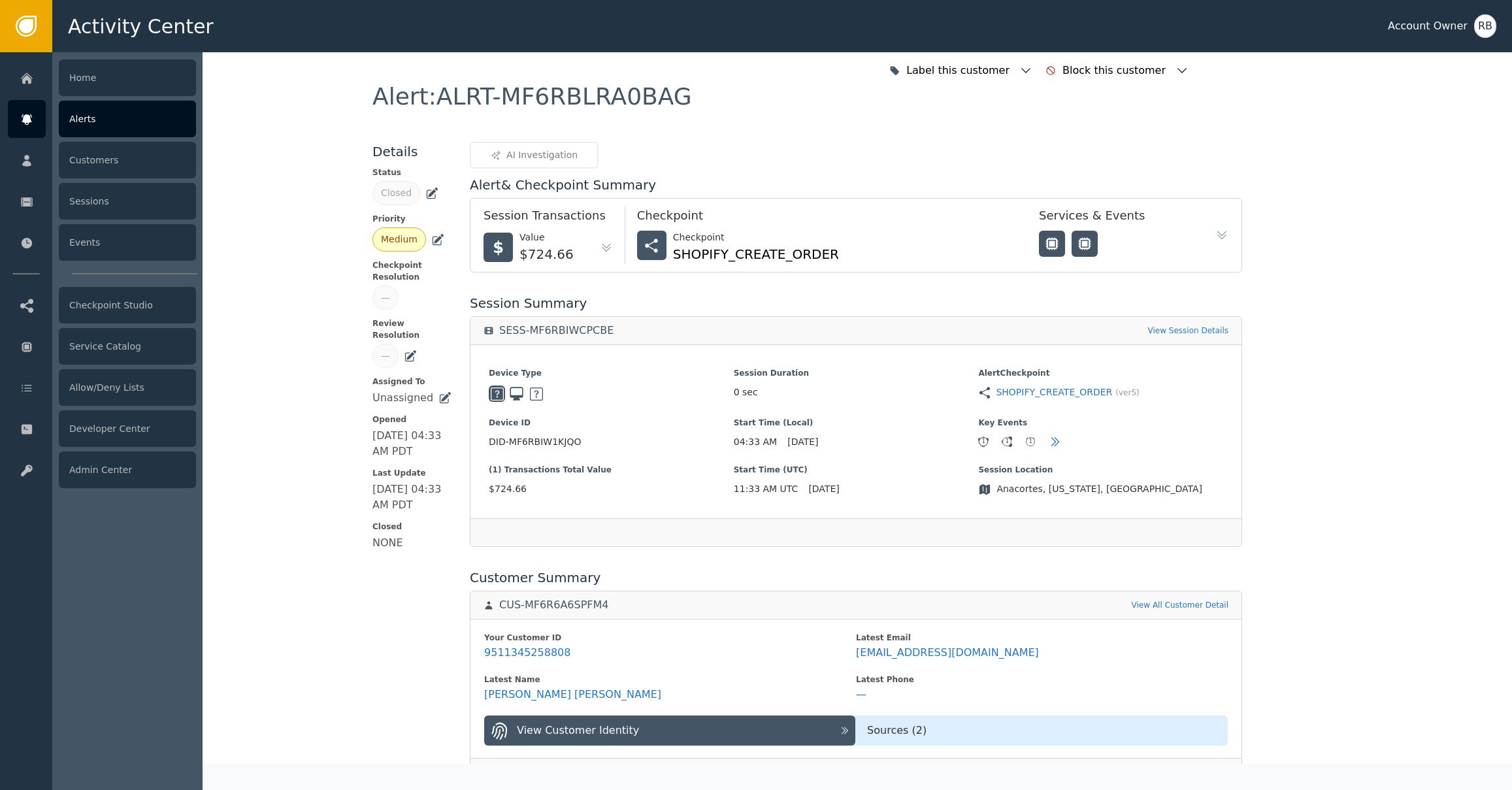
click at [82, 128] on div "Alerts" at bounding box center [127, 119] width 138 height 37
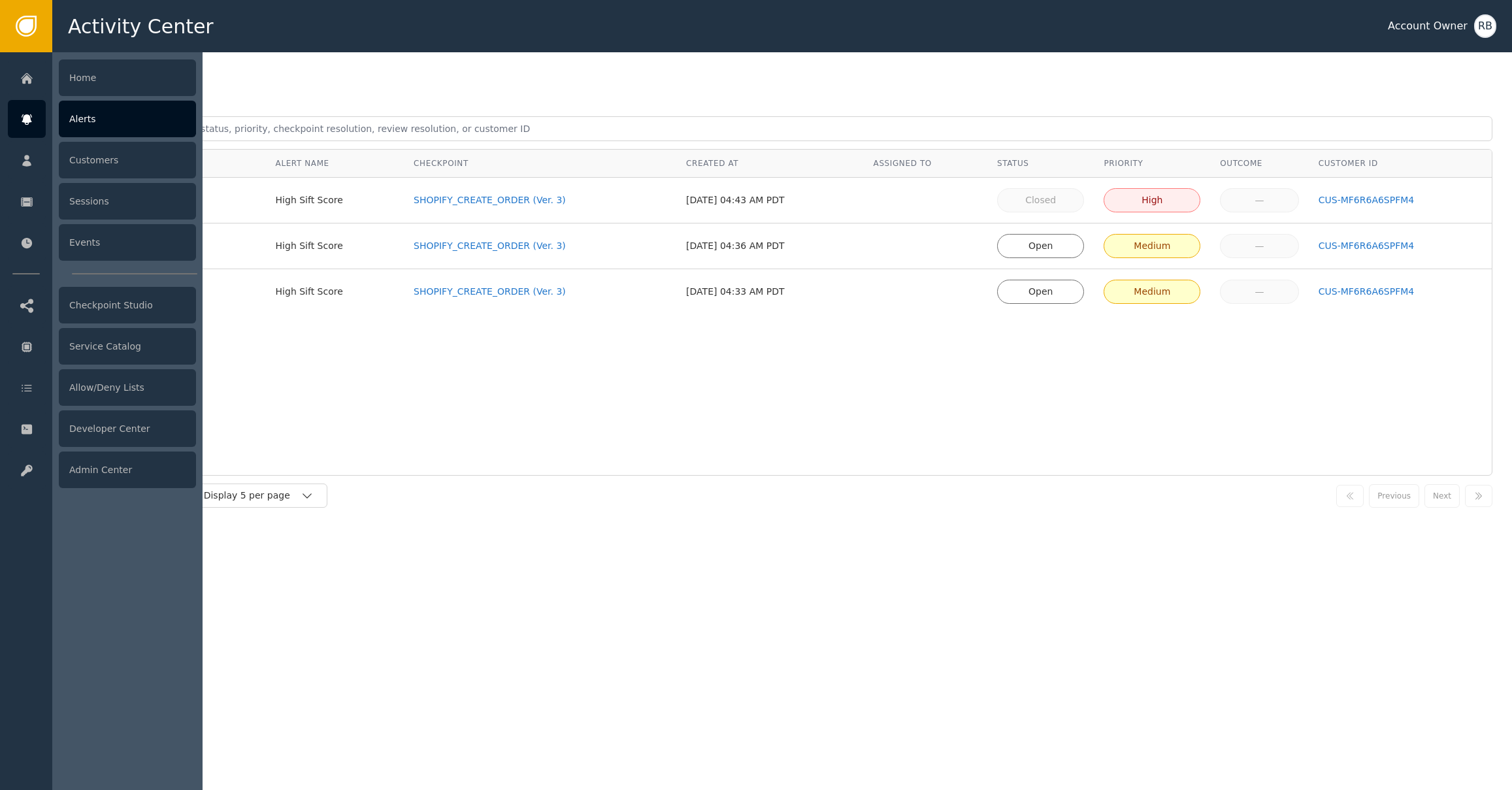
click at [106, 119] on div "Alerts" at bounding box center [127, 119] width 138 height 37
